Goal: Task Accomplishment & Management: Manage account settings

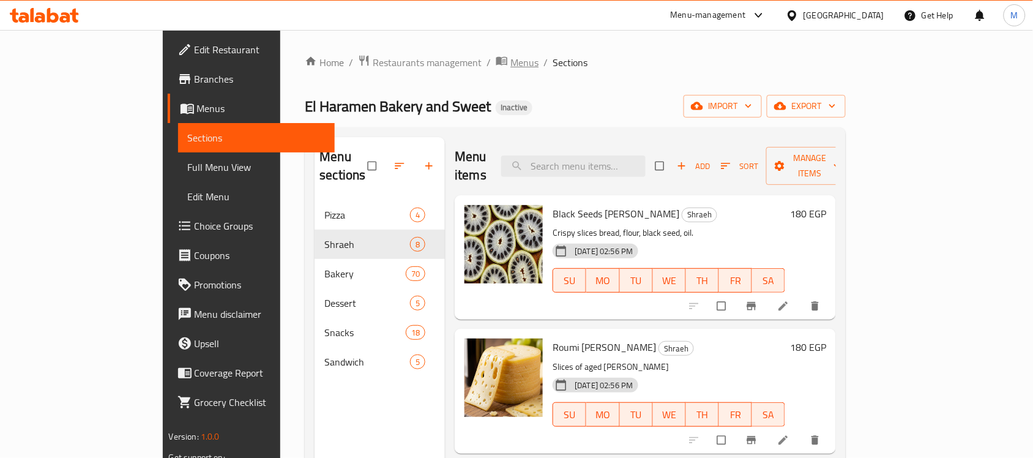
click at [510, 63] on span "Menus" at bounding box center [524, 62] width 28 height 15
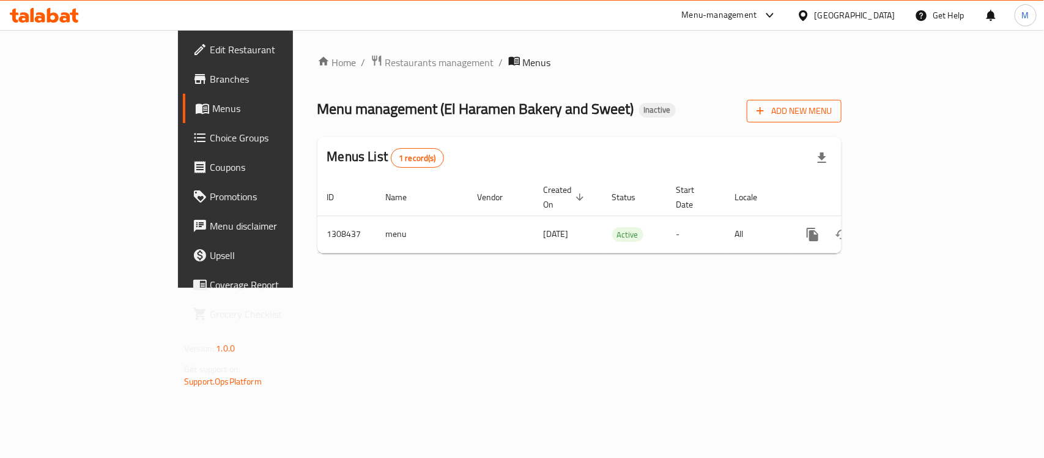
click at [832, 108] on span "Add New Menu" at bounding box center [794, 110] width 75 height 15
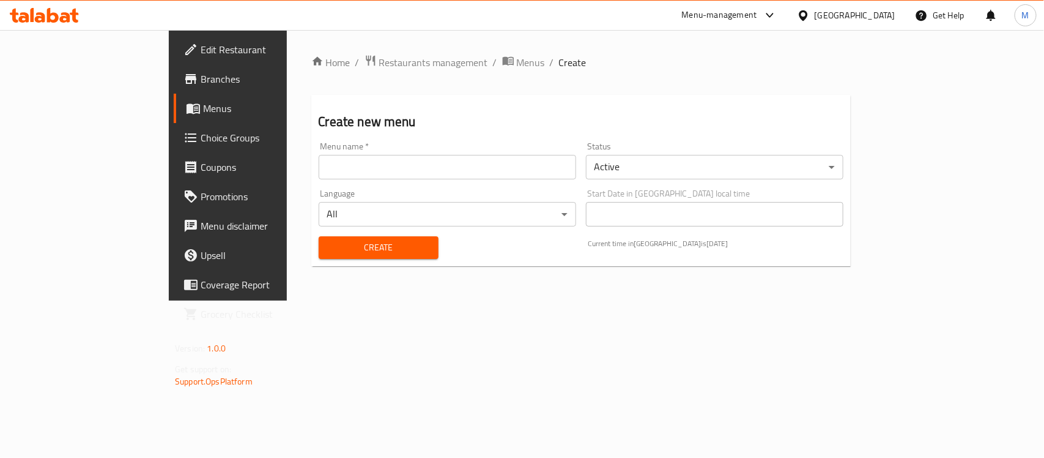
click at [407, 155] on input "text" at bounding box center [448, 167] width 258 height 24
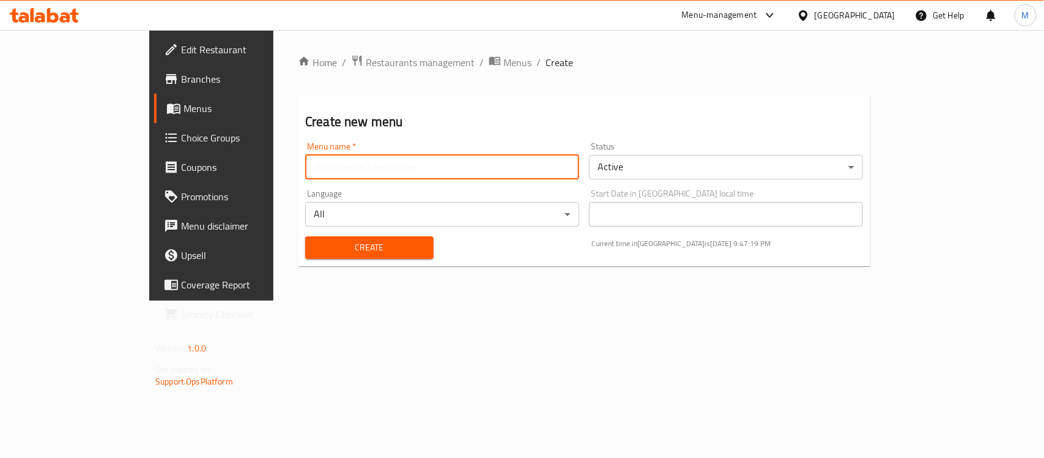
type input "New"
click at [332, 240] on span "Create" at bounding box center [369, 247] width 109 height 15
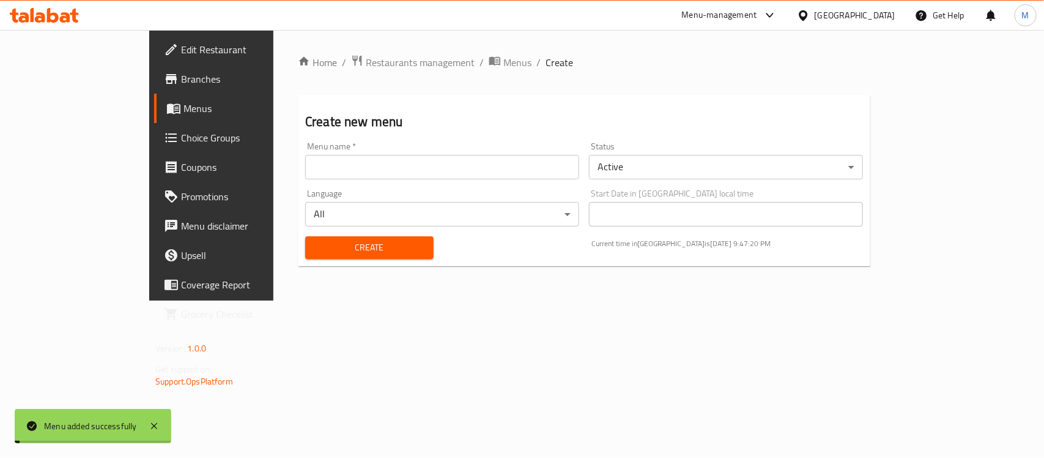
click at [504, 67] on span "Menus" at bounding box center [518, 62] width 28 height 15
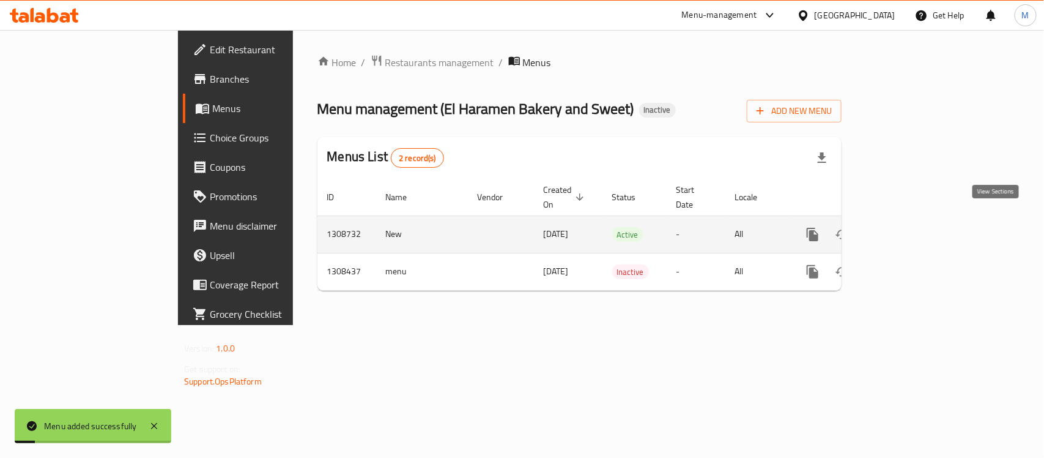
click at [909, 228] on icon "enhanced table" at bounding box center [901, 234] width 15 height 15
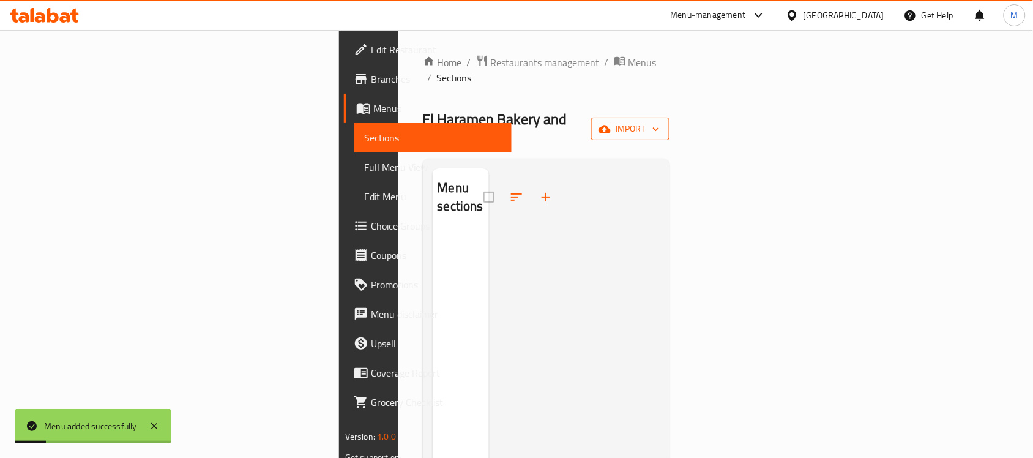
click at [660, 121] on span "import" at bounding box center [630, 128] width 59 height 15
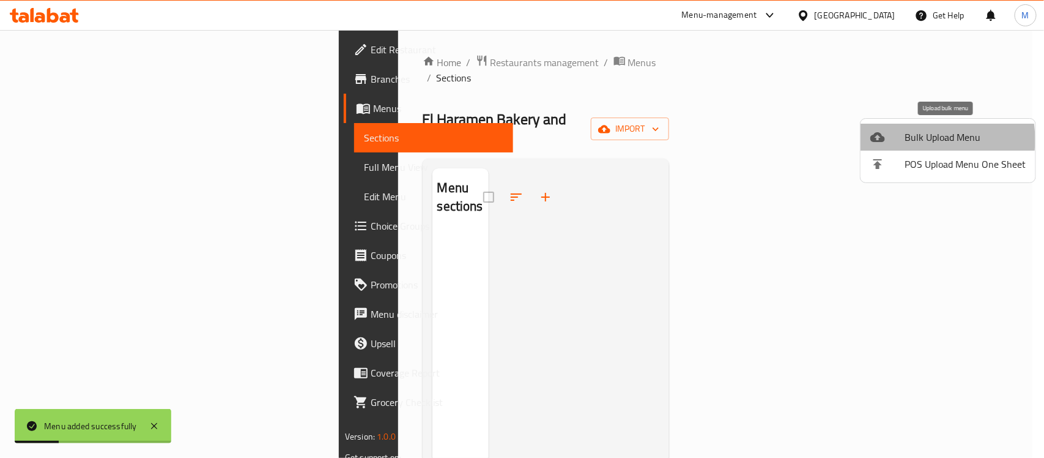
click at [918, 140] on span "Bulk Upload Menu" at bounding box center [965, 137] width 121 height 15
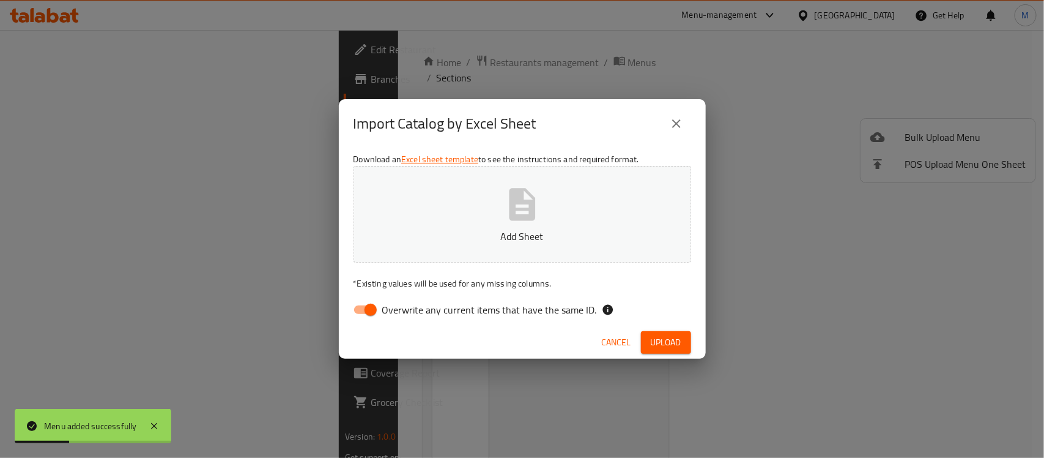
click at [370, 306] on input "Overwrite any current items that have the same ID." at bounding box center [371, 309] width 70 height 23
checkbox input "false"
click at [549, 113] on div "Import Catalog by Excel Sheet" at bounding box center [523, 123] width 338 height 29
click at [663, 347] on span "Upload" at bounding box center [666, 342] width 31 height 15
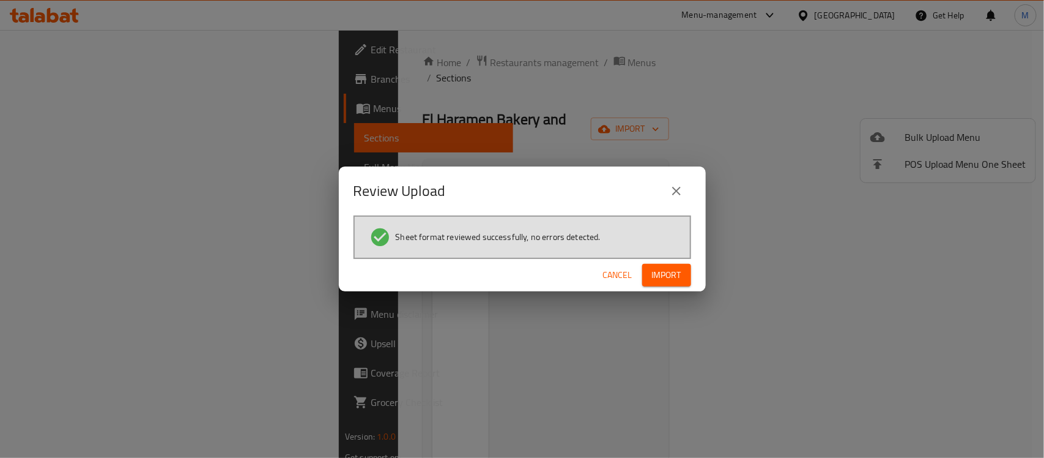
click at [677, 276] on span "Import" at bounding box center [666, 274] width 29 height 15
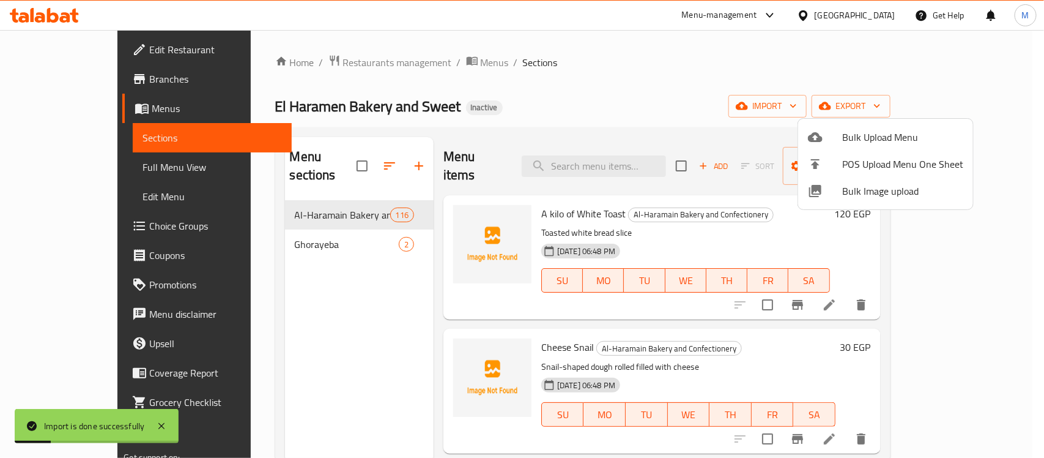
click at [579, 114] on div at bounding box center [522, 229] width 1044 height 458
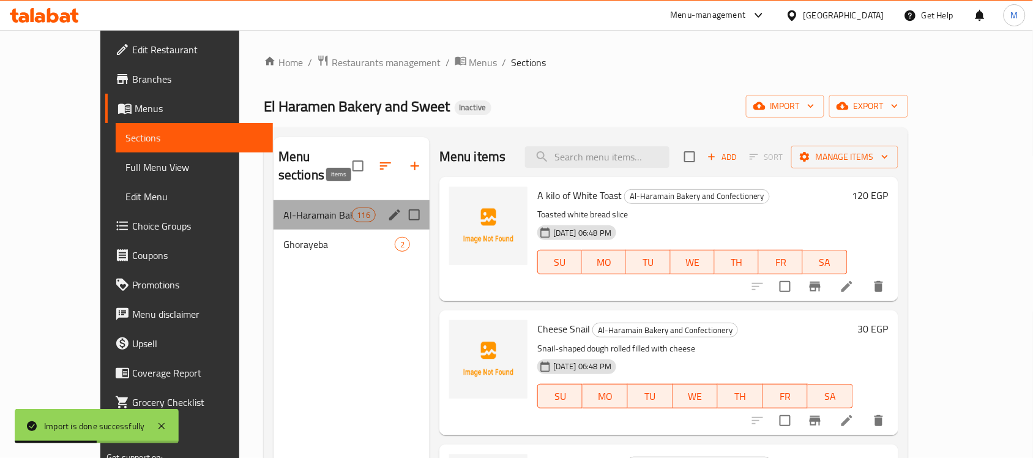
click at [352, 209] on span "116" at bounding box center [363, 215] width 23 height 12
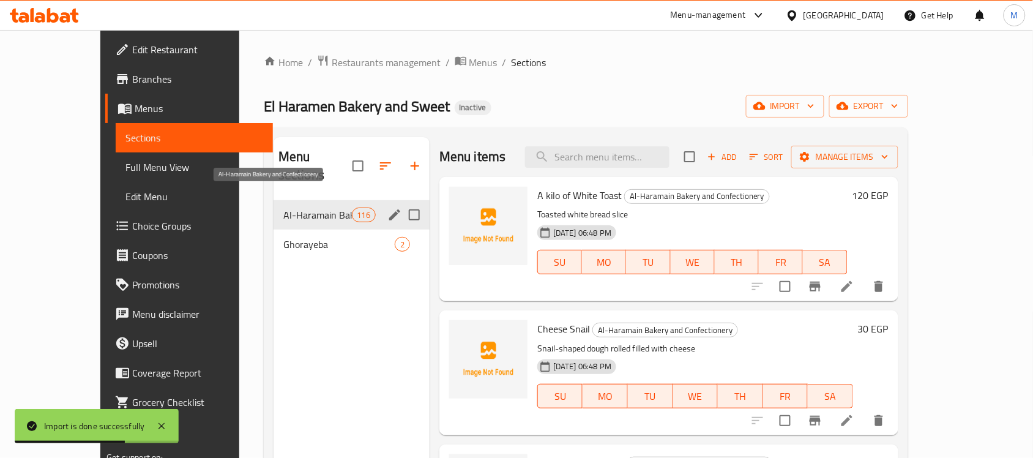
click at [292, 207] on span "Al-Haramain Bakery and Confectionery" at bounding box center [317, 214] width 69 height 15
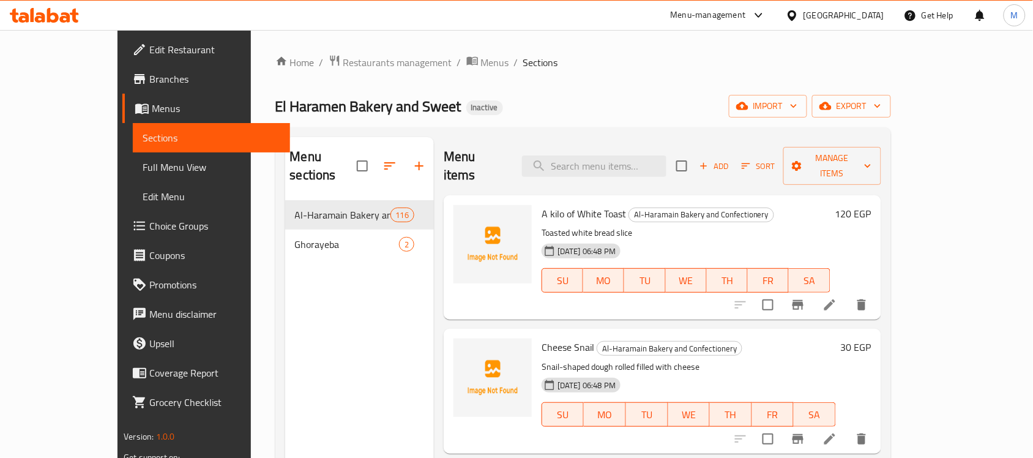
click at [738, 291] on div "A kilo of White Toast Al-Haramain Bakery and Confectionery Toasted white bread …" at bounding box center [686, 257] width 299 height 114
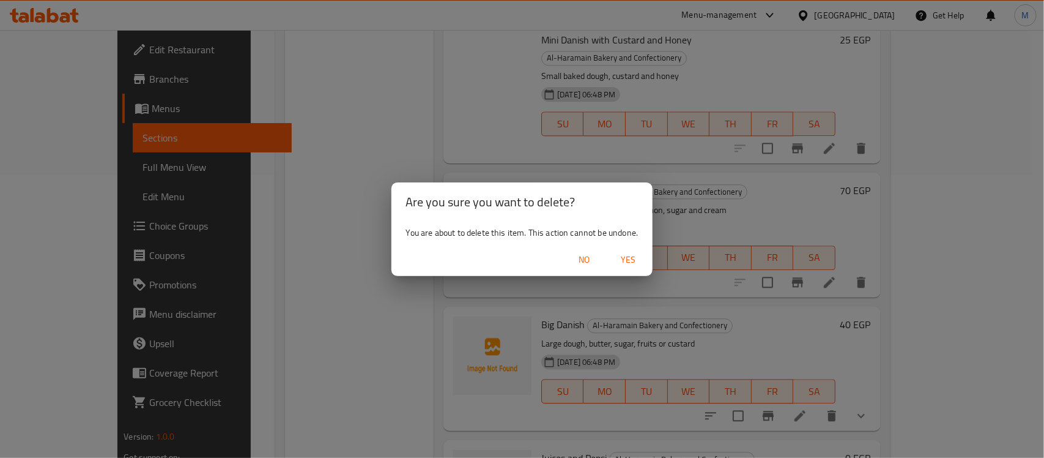
click at [631, 257] on span "Yes" at bounding box center [628, 259] width 29 height 15
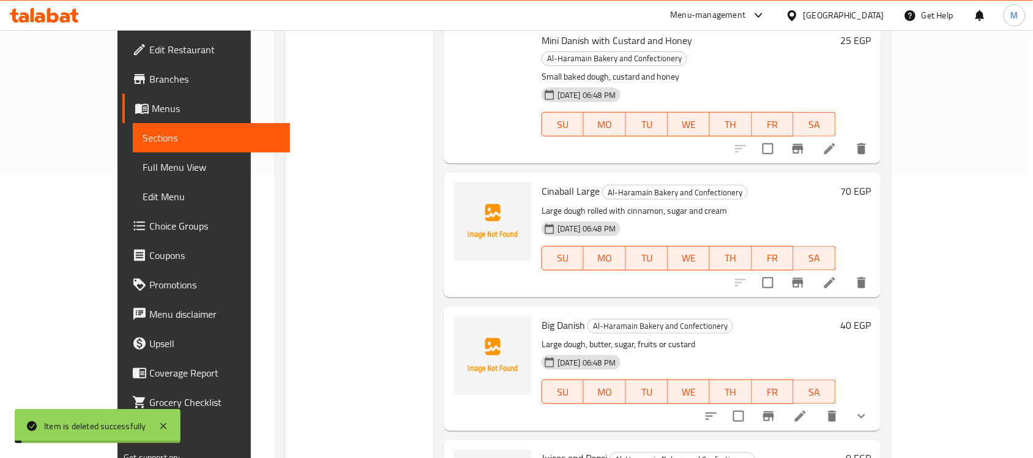
click at [333, 177] on div "Menu sections Al-Haramain Bakery and Confectionery 116 Ghorayeba 2" at bounding box center [359, 238] width 149 height 768
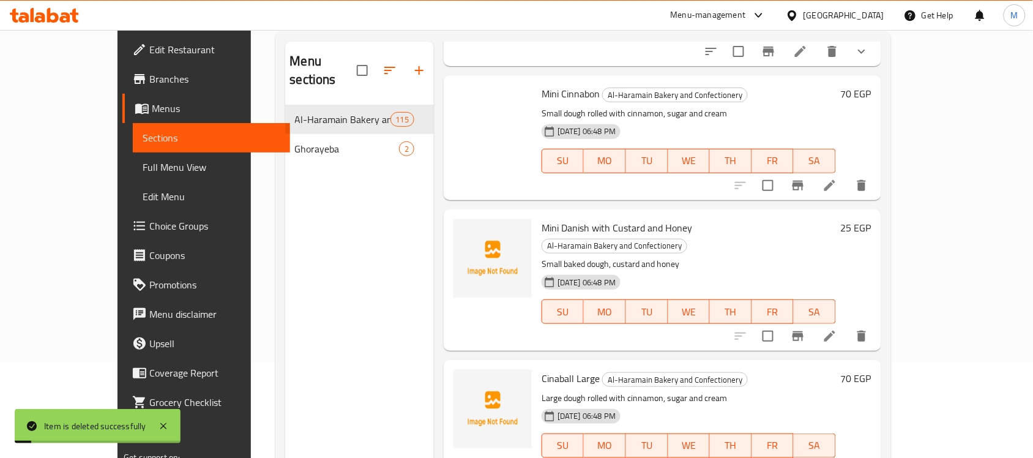
scroll to position [0, 0]
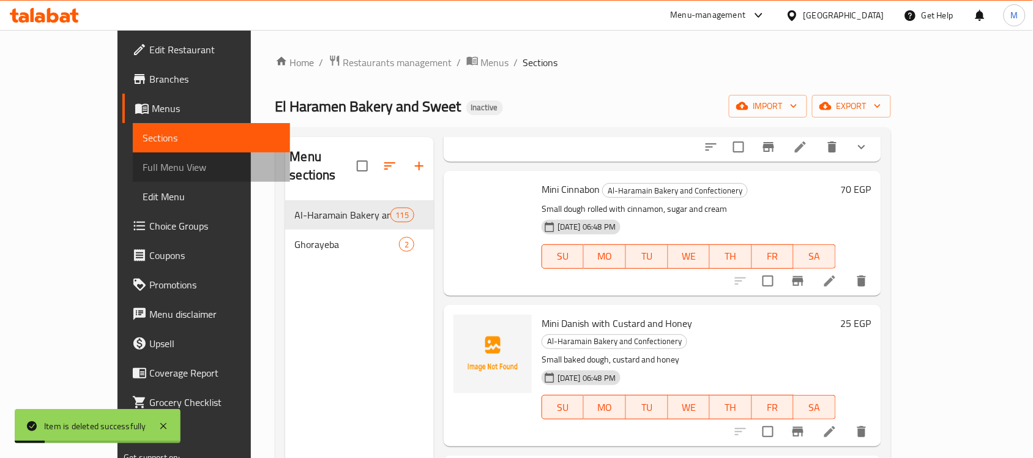
click at [143, 171] on span "Full Menu View" at bounding box center [212, 167] width 138 height 15
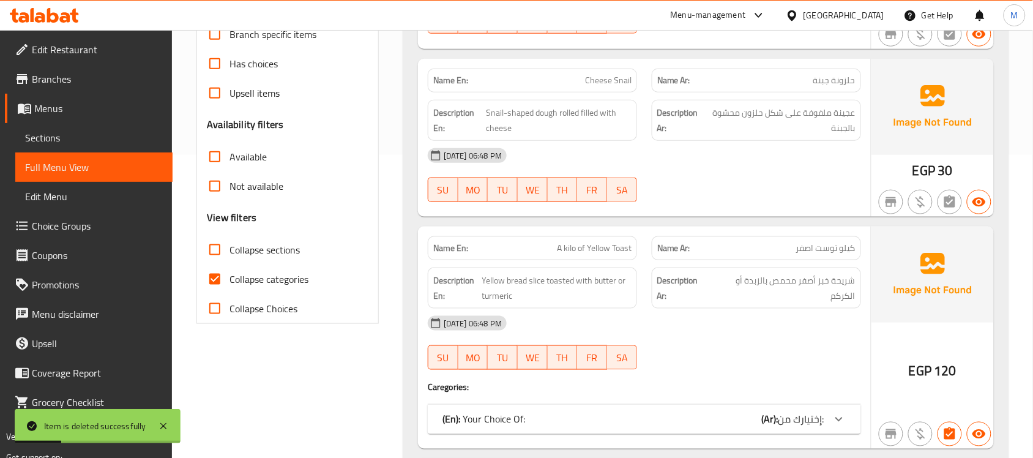
scroll to position [306, 0]
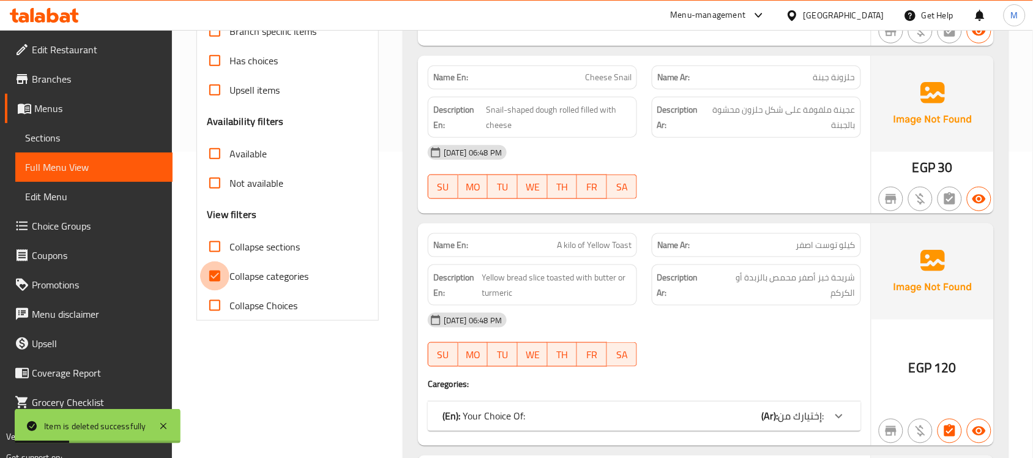
drag, startPoint x: 219, startPoint y: 278, endPoint x: 289, endPoint y: 289, distance: 71.2
click at [220, 278] on input "Collapse categories" at bounding box center [214, 275] width 29 height 29
checkbox input "false"
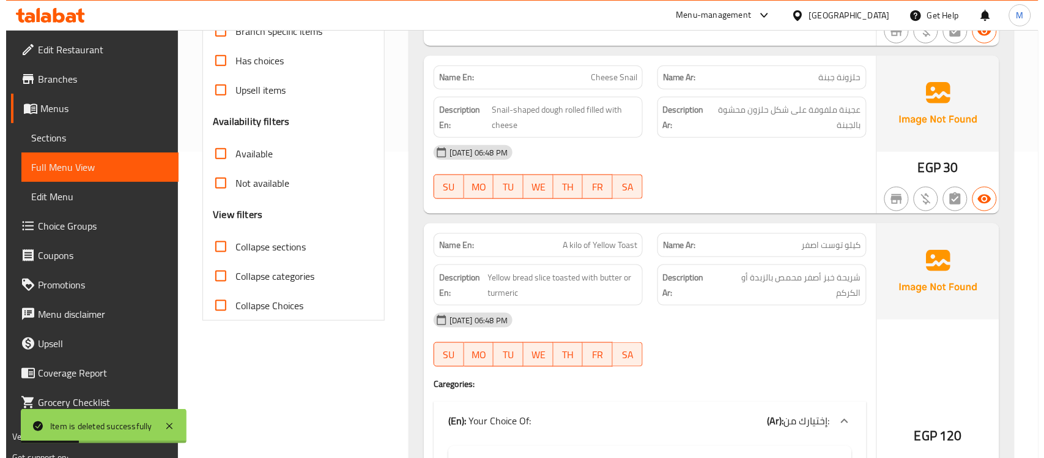
scroll to position [0, 0]
